Goal: Task Accomplishment & Management: Use online tool/utility

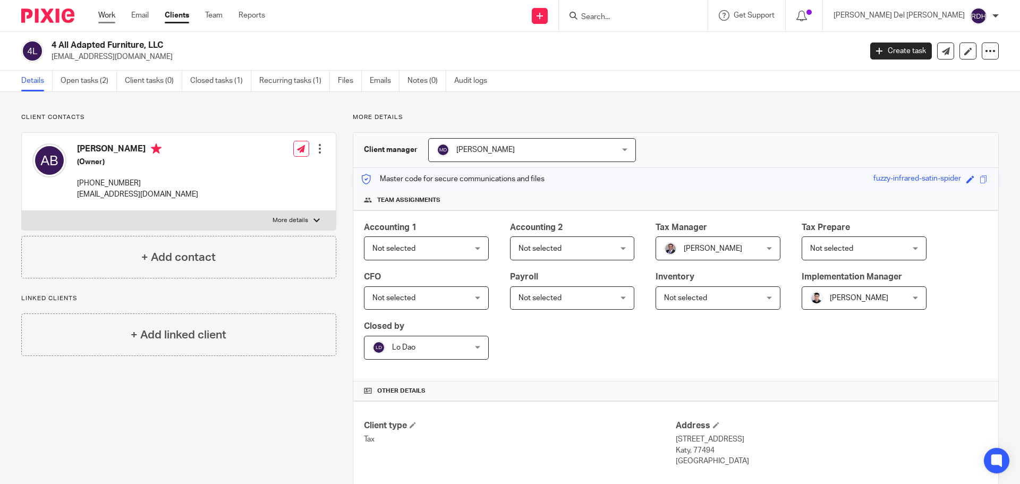
click at [105, 12] on link "Work" at bounding box center [106, 15] width 17 height 11
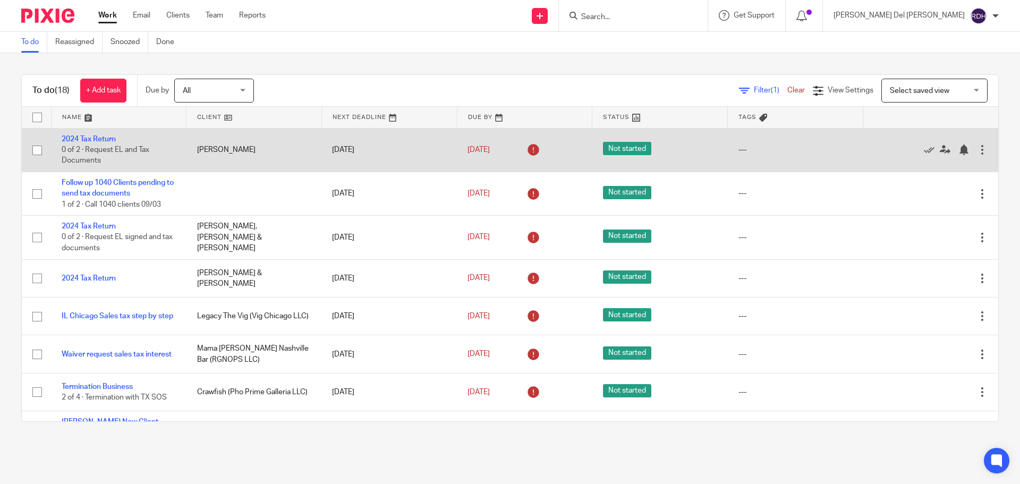
click at [359, 149] on td "Sep 11, 2025" at bounding box center [388, 150] width 135 height 44
click at [75, 137] on link "2024 Tax Return" at bounding box center [89, 138] width 54 height 7
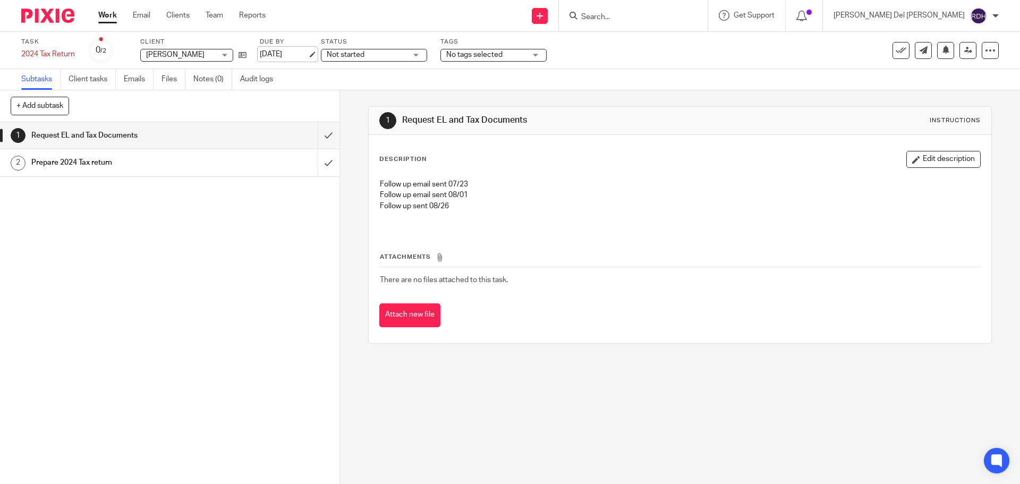
click at [291, 54] on link "Sep 11, 2025" at bounding box center [284, 54] width 48 height 11
click at [356, 87] on div "Subtasks Client tasks Emails Files Notes (0) Audit logs" at bounding box center [510, 79] width 1020 height 21
